Goal: Task Accomplishment & Management: Use online tool/utility

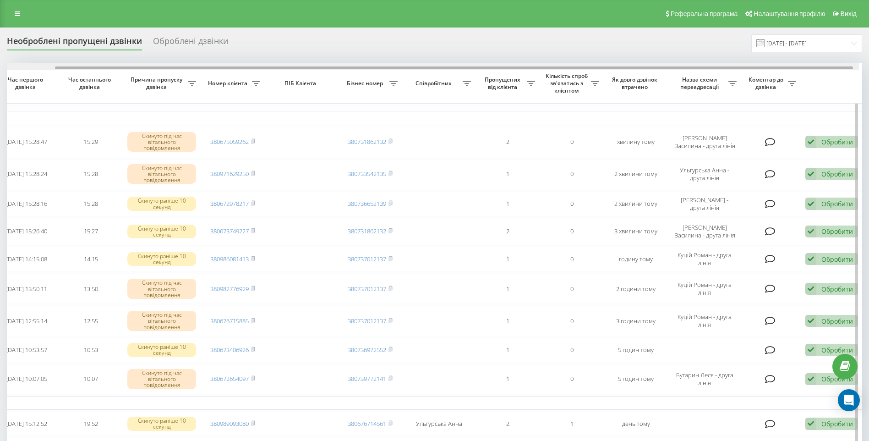
scroll to position [0, 60]
drag, startPoint x: 802, startPoint y: 68, endPoint x: 858, endPoint y: 73, distance: 56.6
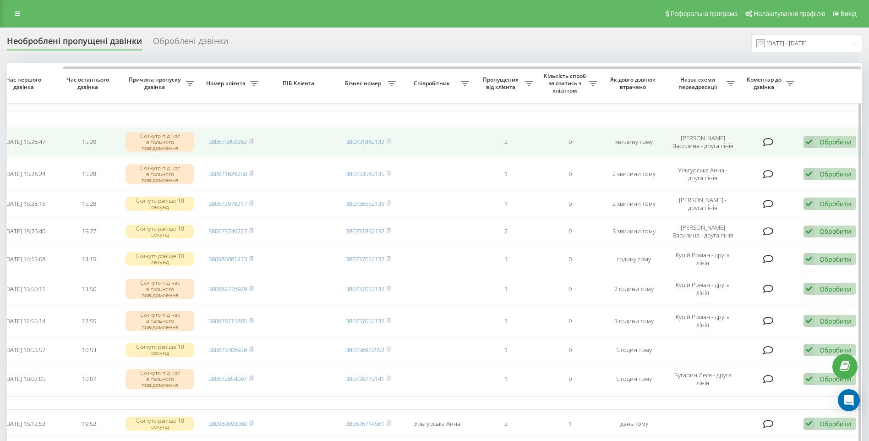
click at [835, 142] on div "Обробити" at bounding box center [835, 141] width 32 height 9
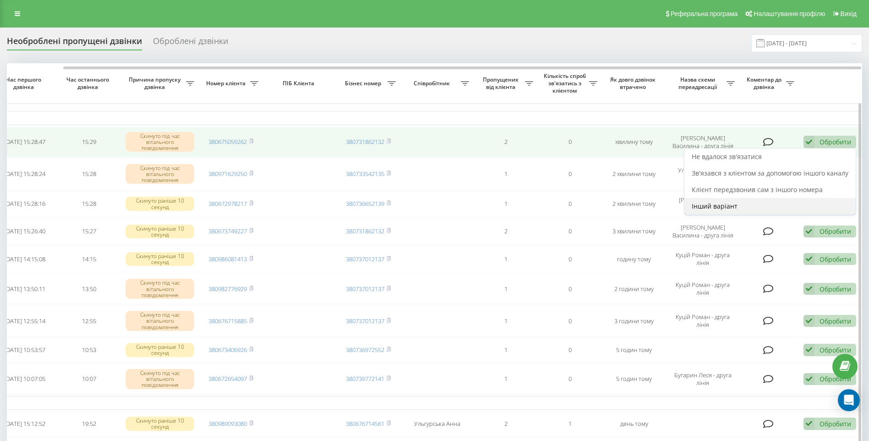
click at [714, 206] on span "Інший варіант" at bounding box center [715, 206] width 46 height 9
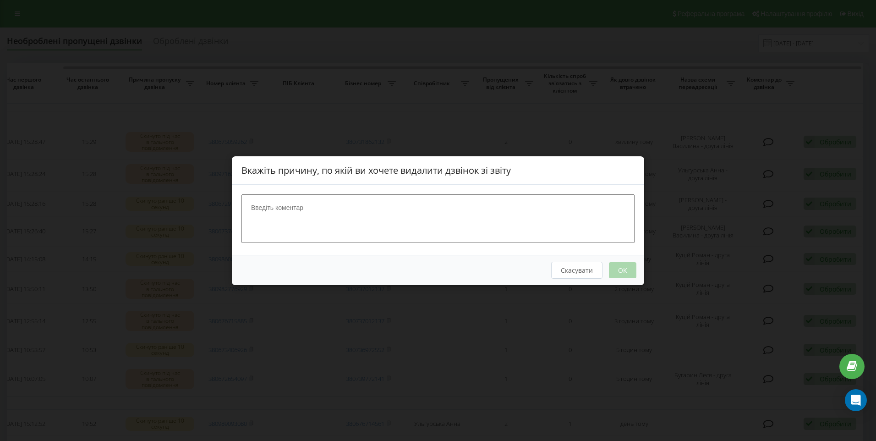
click at [264, 207] on textarea at bounding box center [437, 218] width 393 height 49
type textarea "Опрацьовано"
click at [628, 268] on button "OK" at bounding box center [622, 270] width 27 height 16
